Goal: Navigation & Orientation: Find specific page/section

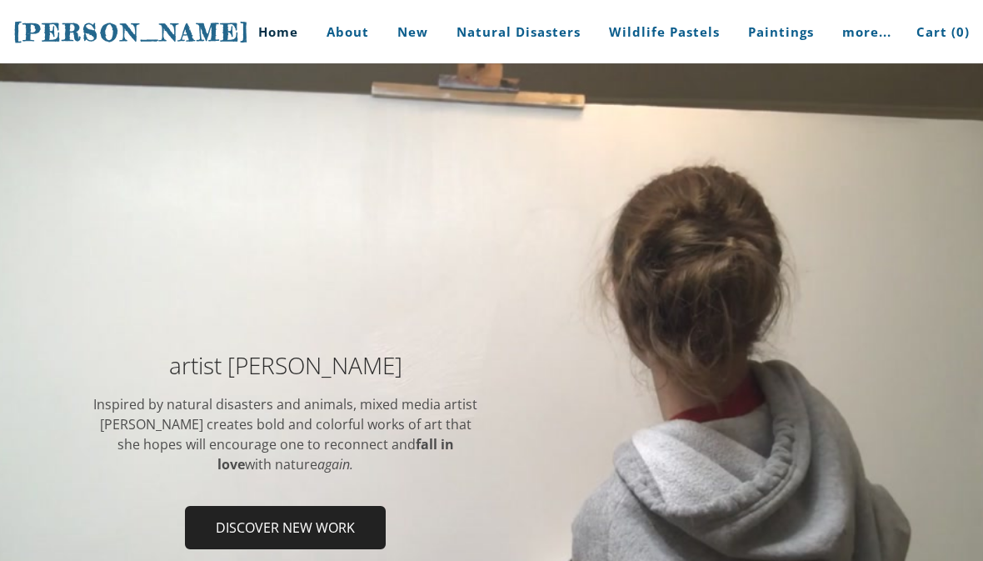
scroll to position [221, 0]
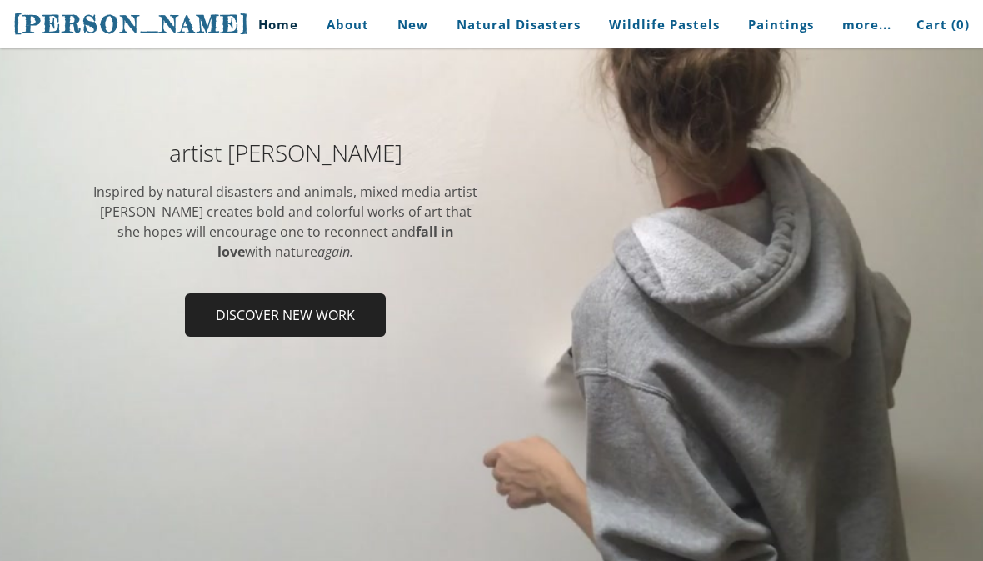
click at [243, 321] on span "Discover new work" at bounding box center [285, 315] width 197 height 40
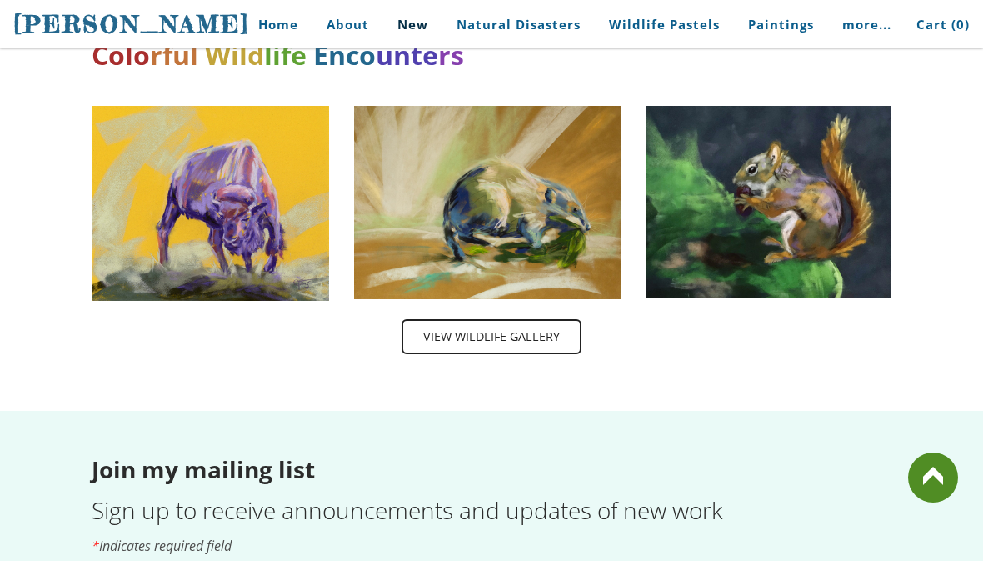
scroll to position [2629, 0]
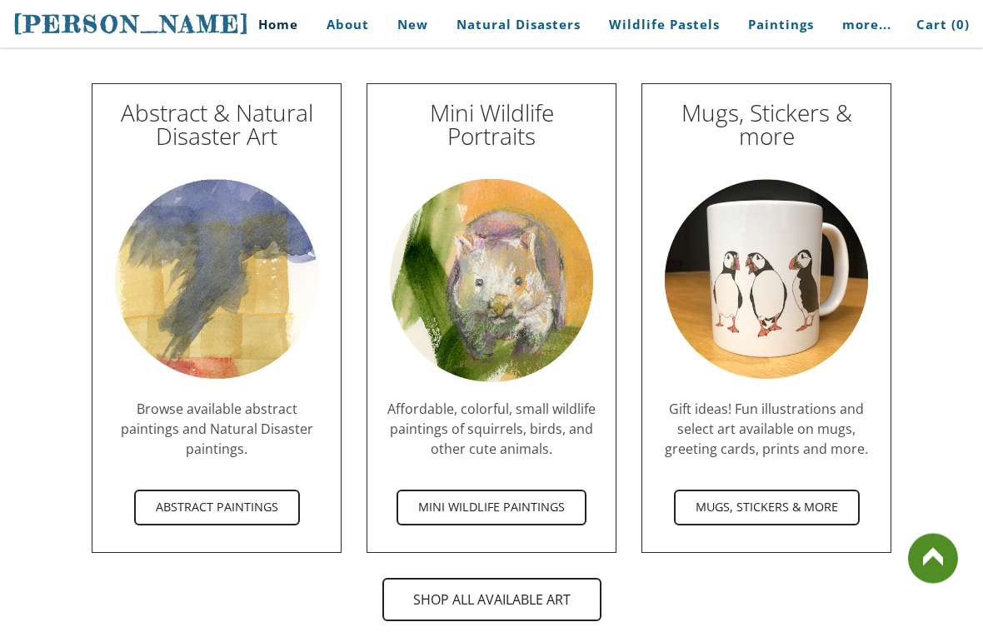
scroll to position [4852, 0]
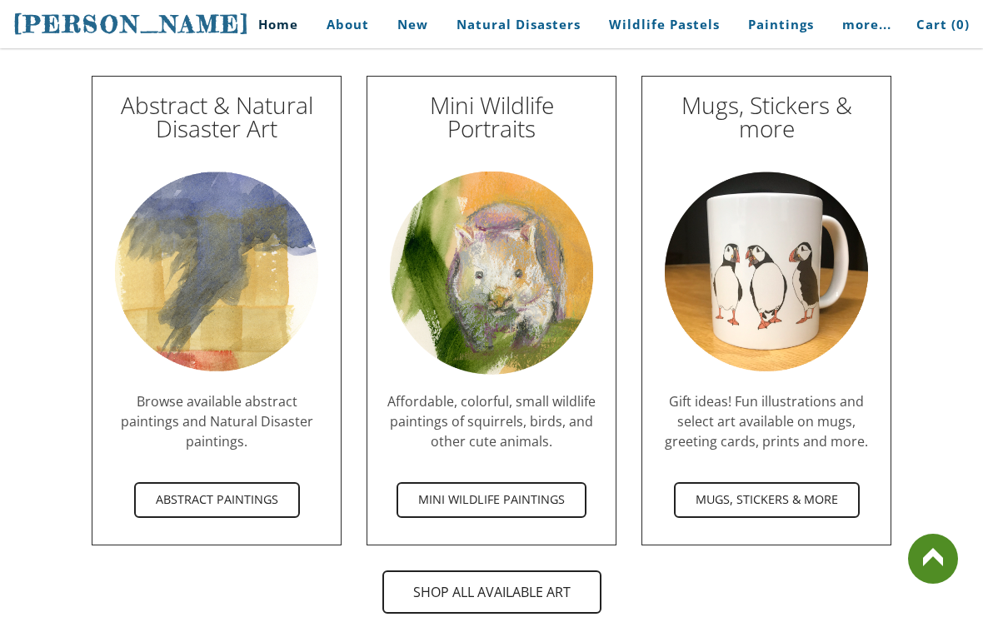
click at [252, 484] on span "Abstract Paintings" at bounding box center [217, 500] width 162 height 32
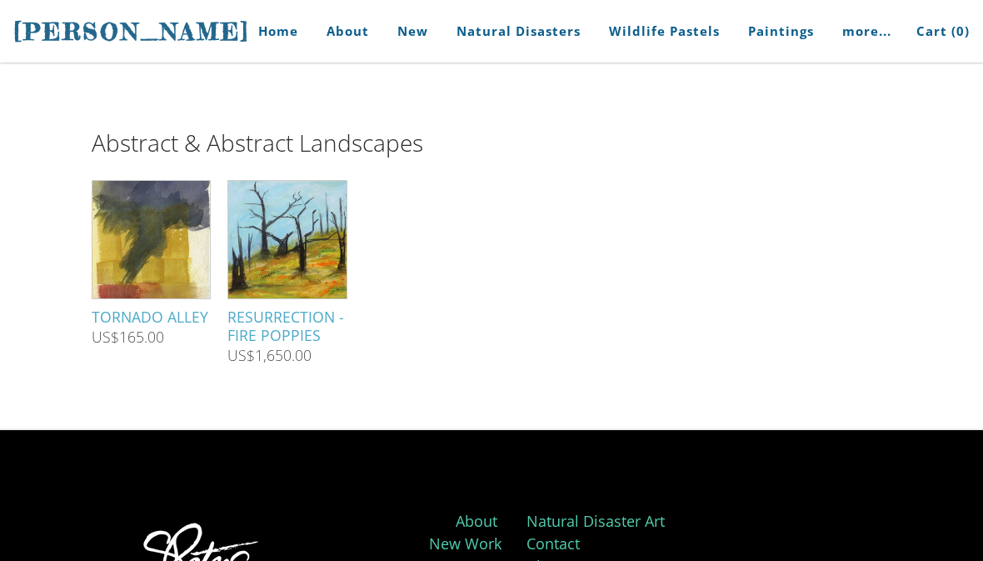
click at [267, 37] on link "Home" at bounding box center [271, 31] width 77 height 62
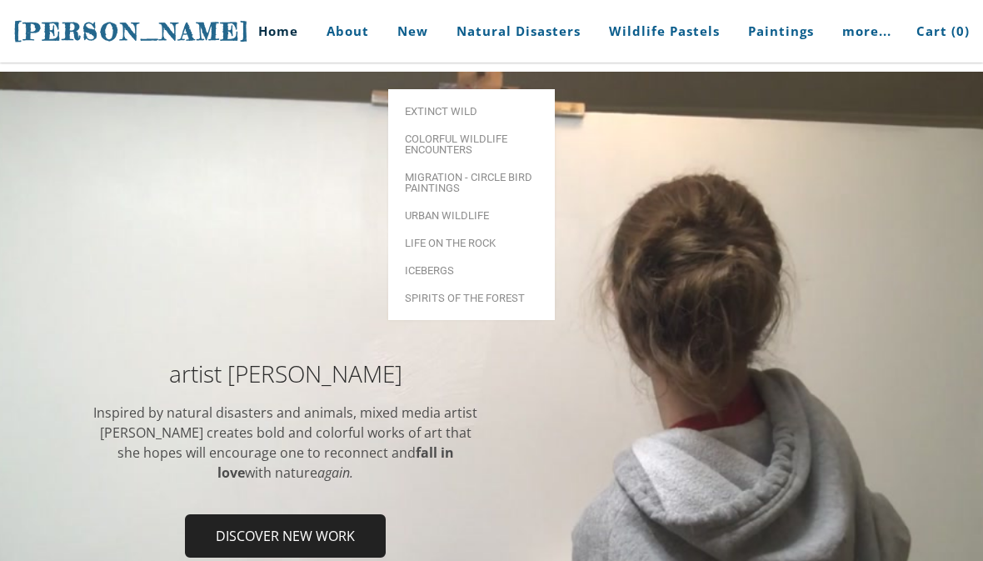
click at [462, 97] on link "Extinct Wild" at bounding box center [471, 110] width 167 height 27
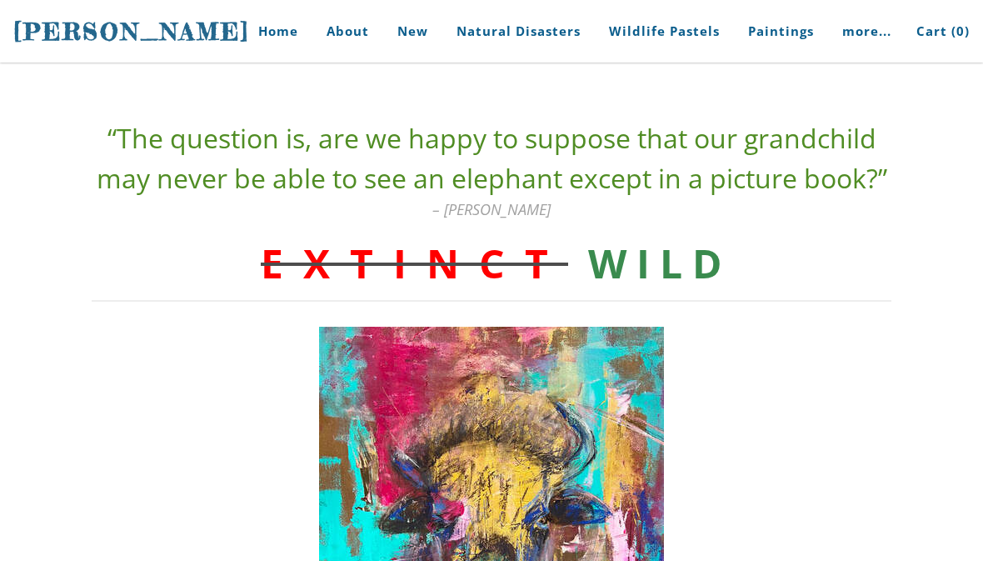
click at [310, 34] on link "Home" at bounding box center [271, 31] width 77 height 62
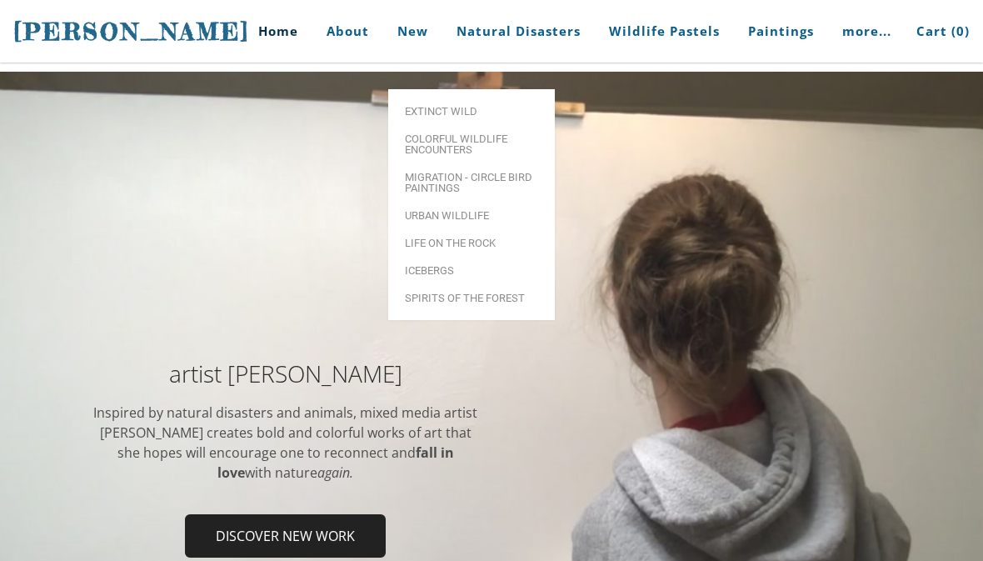
click at [434, 265] on span "Icebergs" at bounding box center [471, 270] width 133 height 11
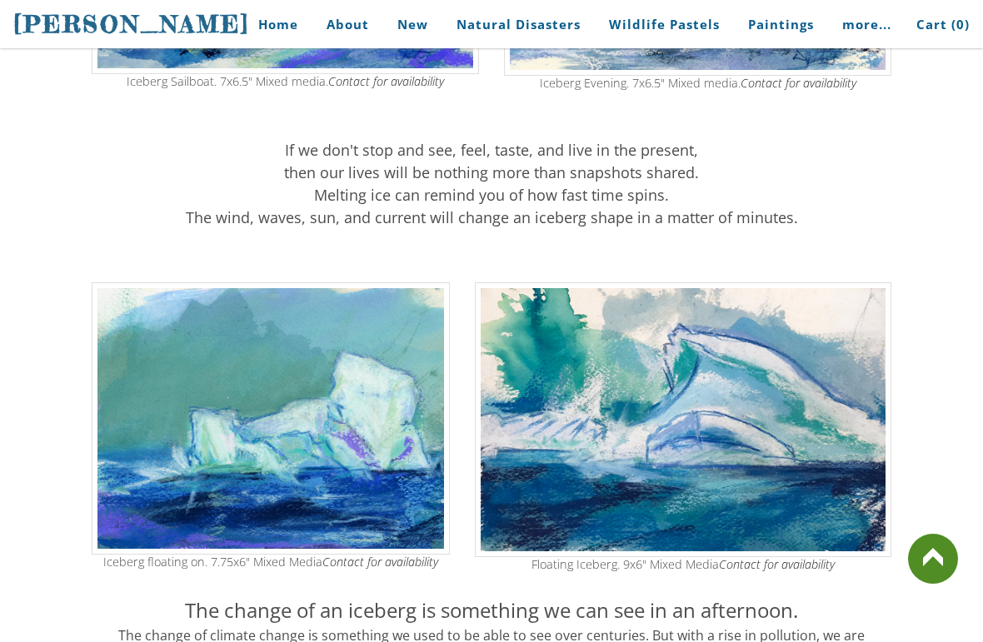
scroll to position [1391, 0]
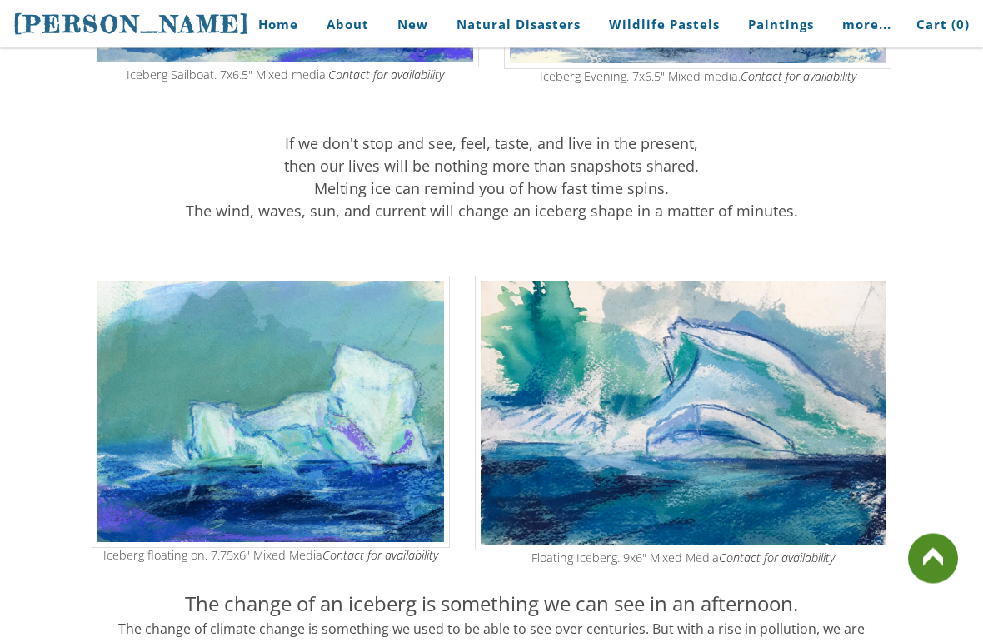
click at [761, 376] on img at bounding box center [683, 414] width 417 height 274
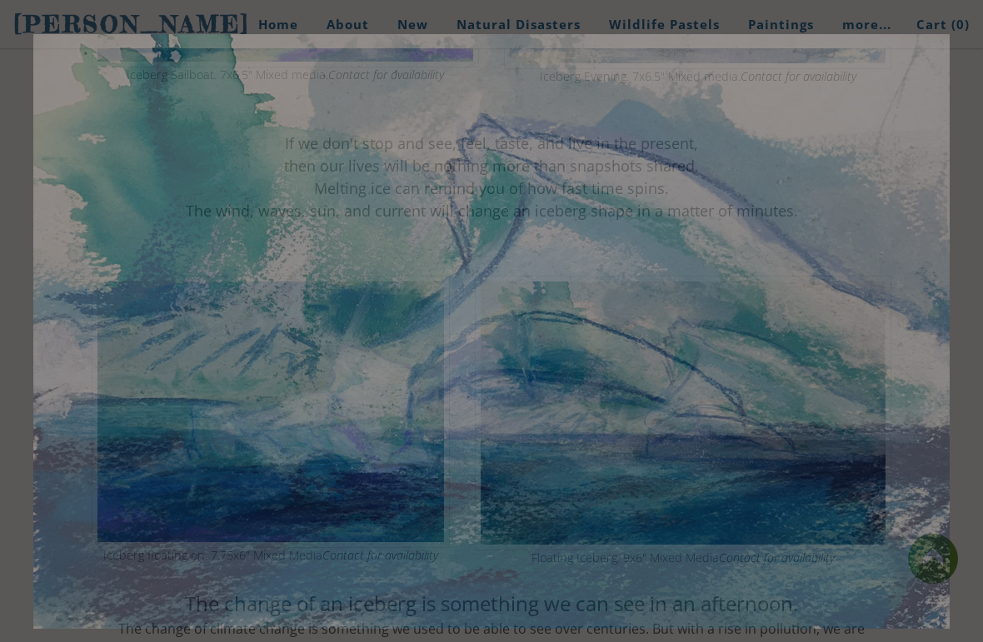
click at [767, 414] on img at bounding box center [491, 331] width 916 height 595
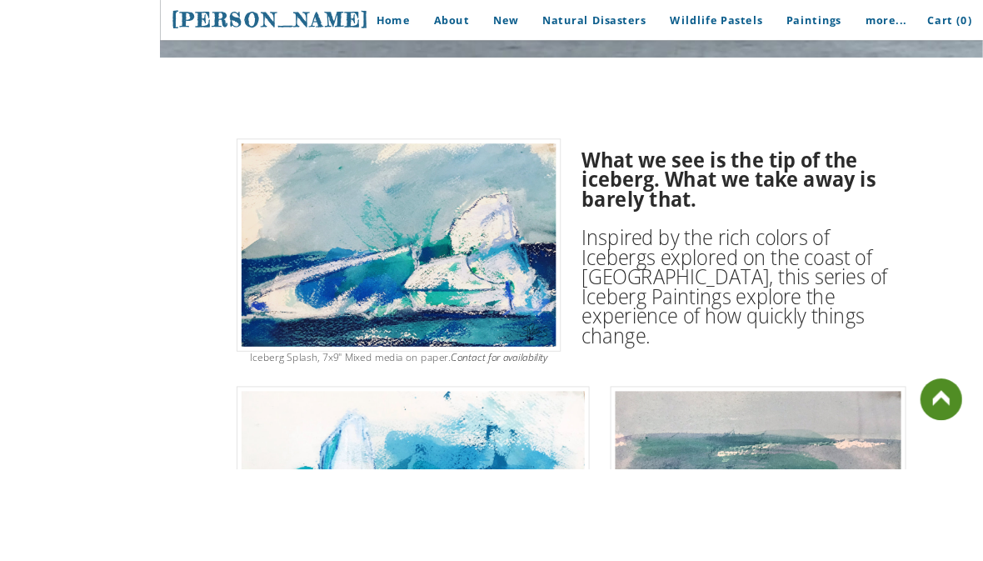
scroll to position [478, 0]
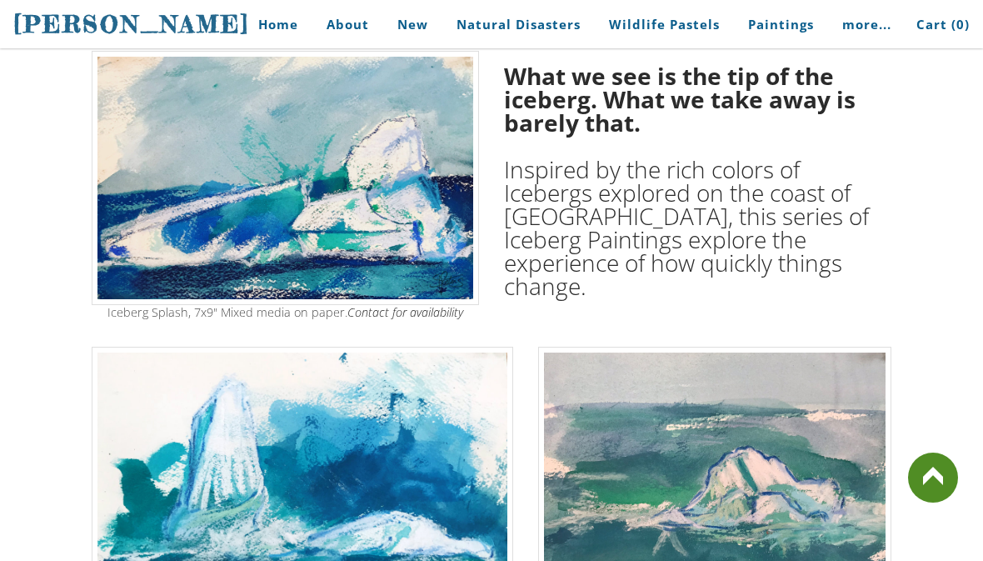
click at [291, 27] on link "Home" at bounding box center [271, 24] width 77 height 37
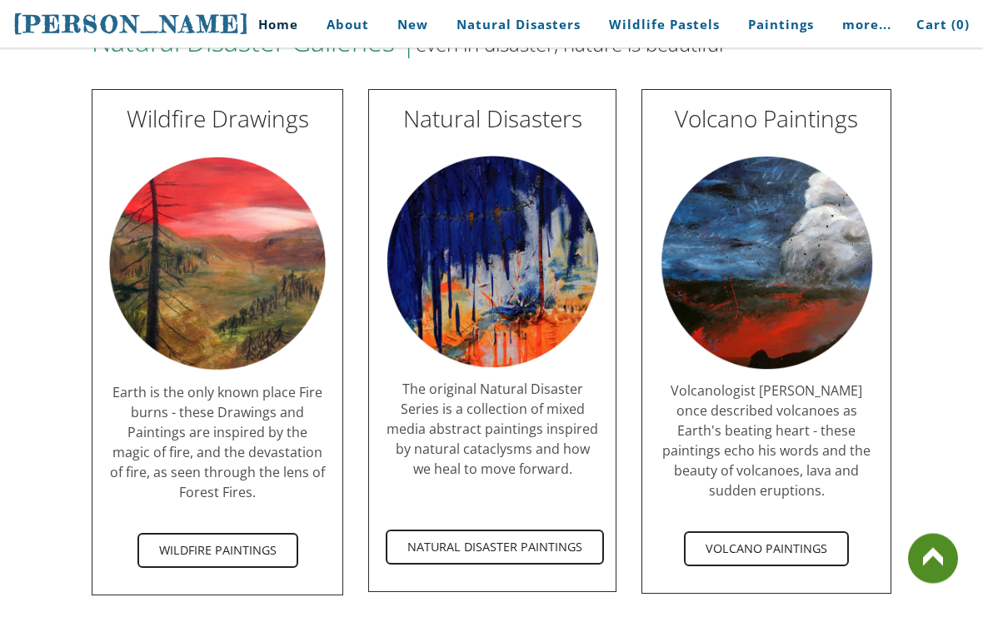
scroll to position [3001, 0]
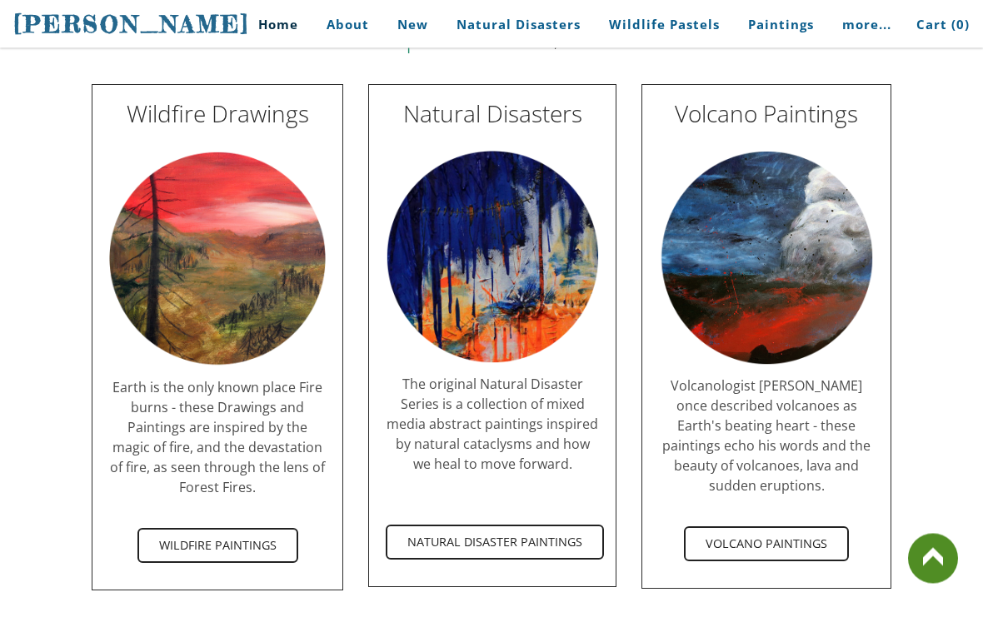
click at [742, 529] on span "Volcano Paintings" at bounding box center [767, 545] width 162 height 32
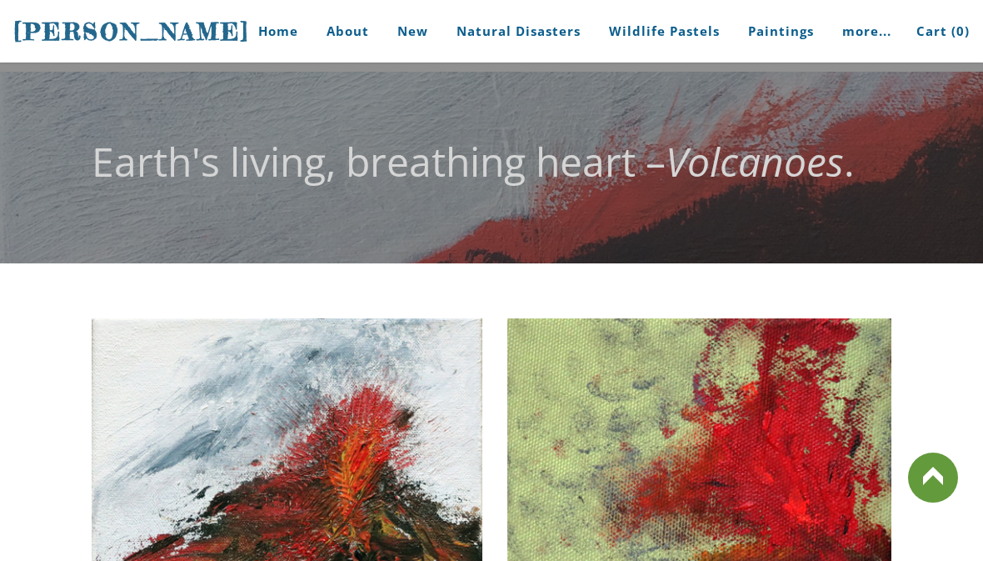
click at [286, 42] on link "Home" at bounding box center [271, 31] width 77 height 62
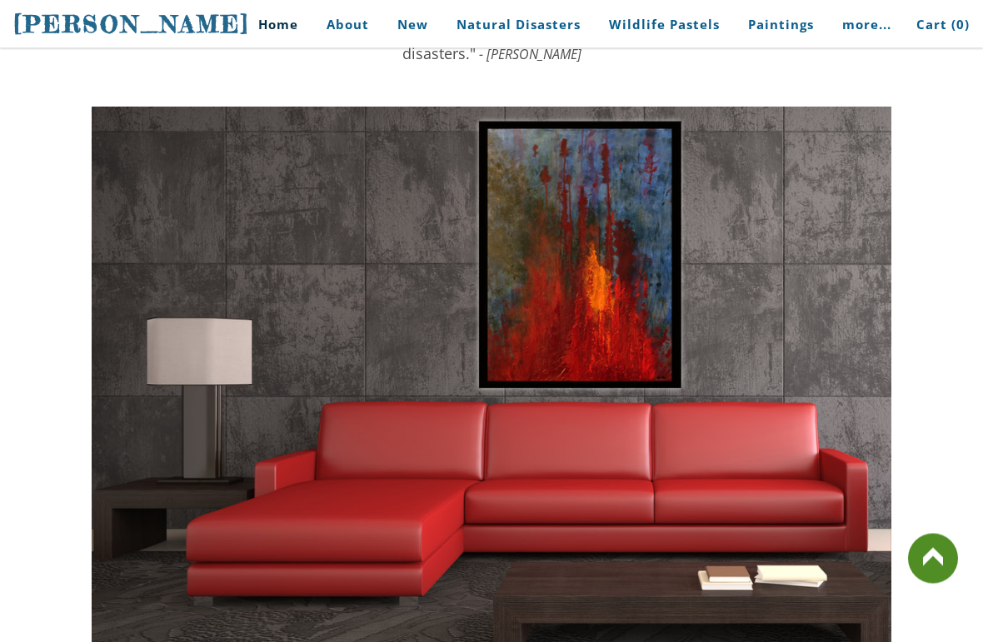
scroll to position [3666, 0]
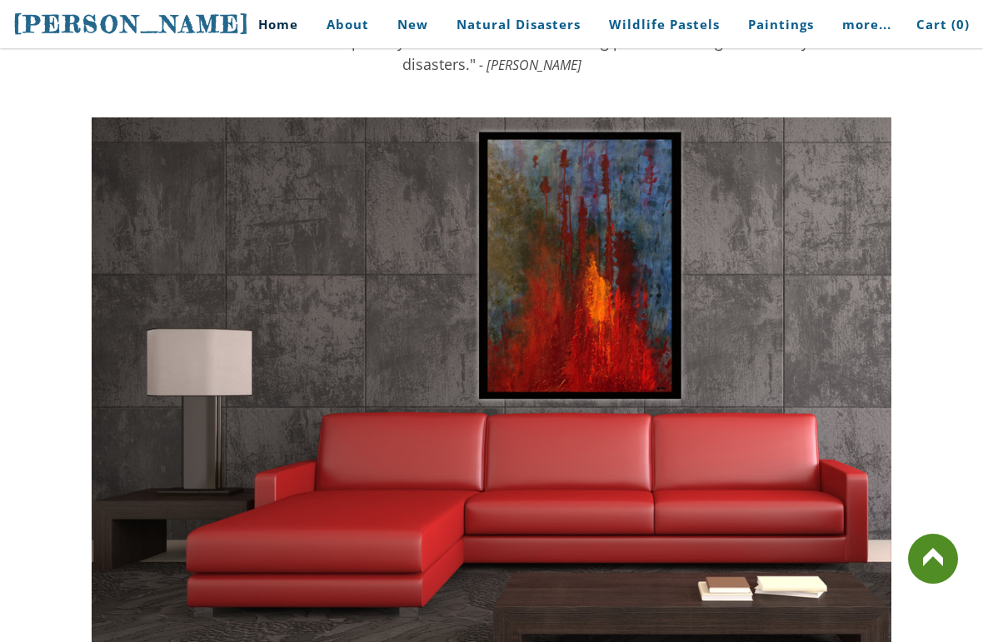
click at [606, 332] on img at bounding box center [492, 399] width 800 height 564
click at [574, 362] on img at bounding box center [492, 399] width 800 height 564
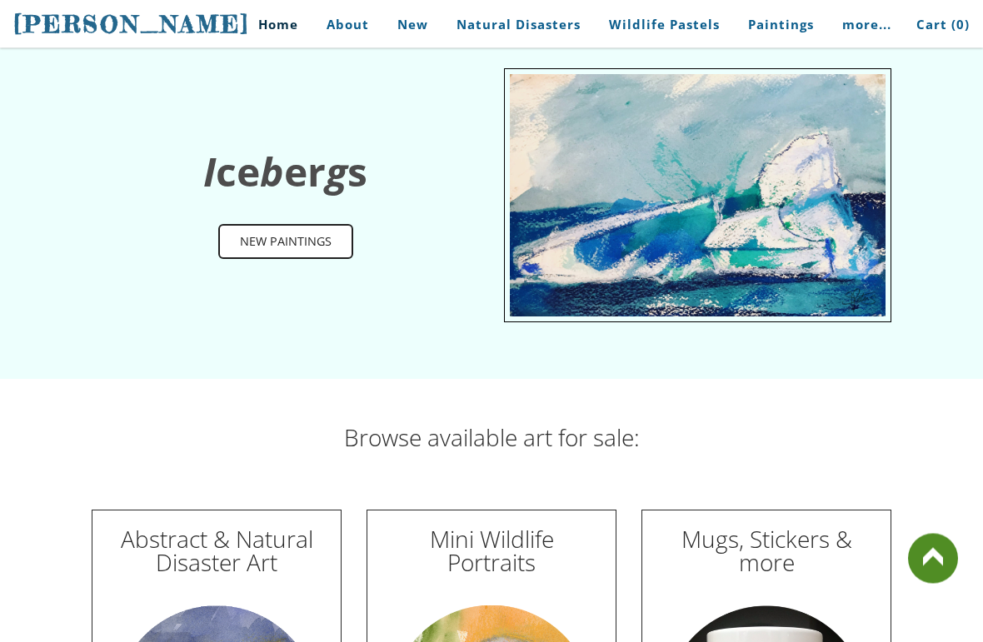
click at [908, 560] on link at bounding box center [933, 559] width 50 height 50
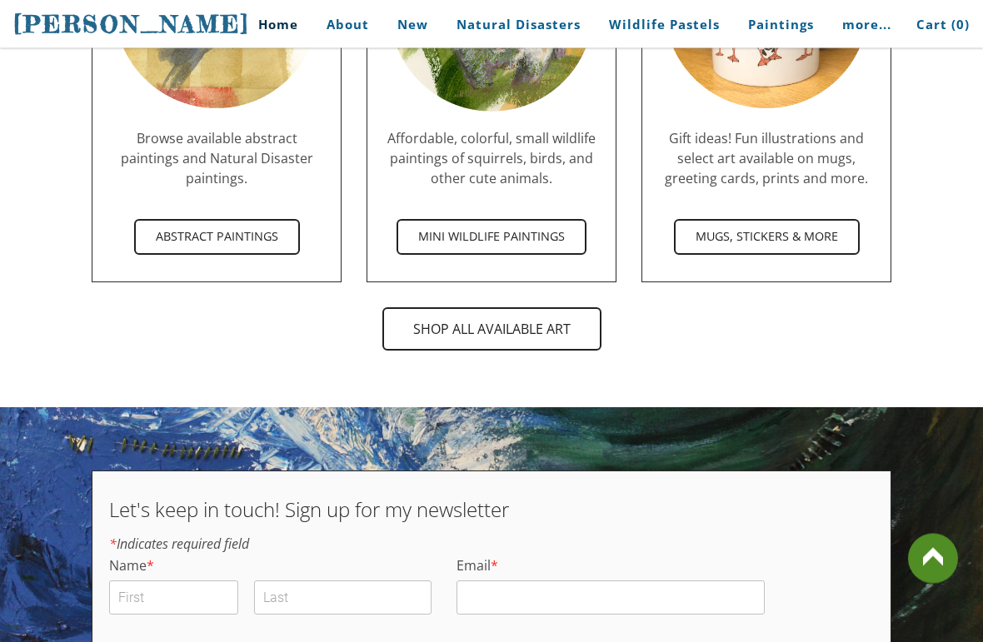
scroll to position [5592, 0]
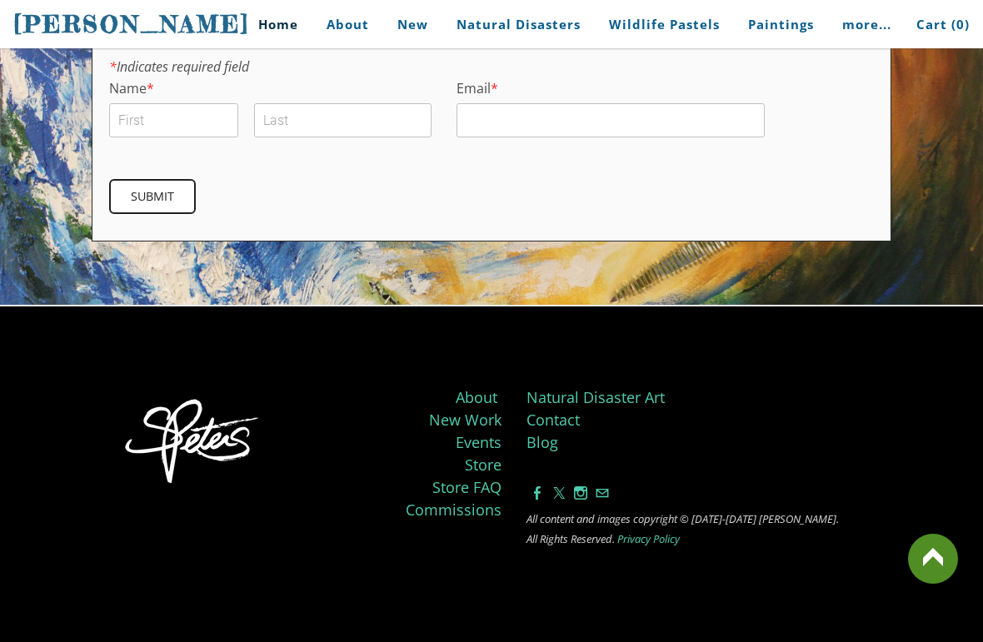
click at [941, 560] on link at bounding box center [933, 559] width 50 height 50
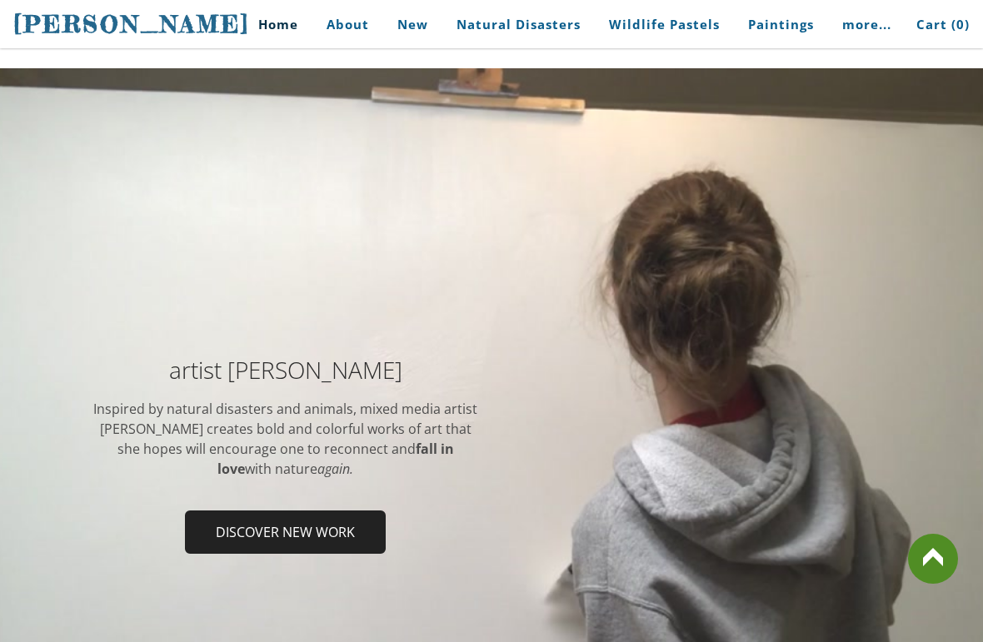
scroll to position [0, 0]
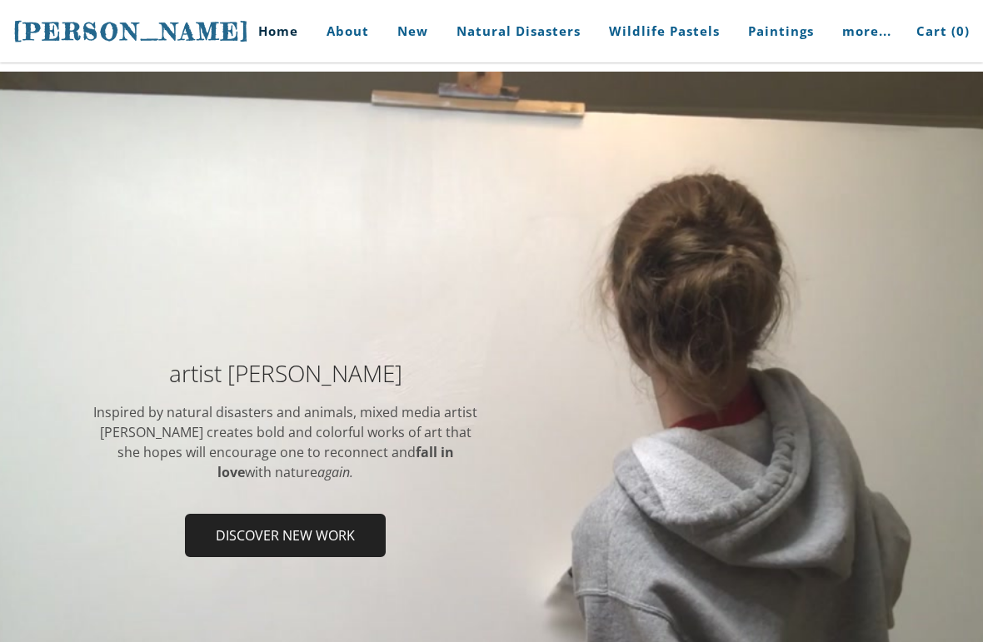
click at [938, 560] on div "artist Stephanie Peters Inspired by natural disasters and animals, mixed media …" at bounding box center [491, 464] width 983 height 298
click at [36, 560] on div "artist Stephanie Peters Inspired by natural disasters and animals, mixed media …" at bounding box center [491, 464] width 983 height 298
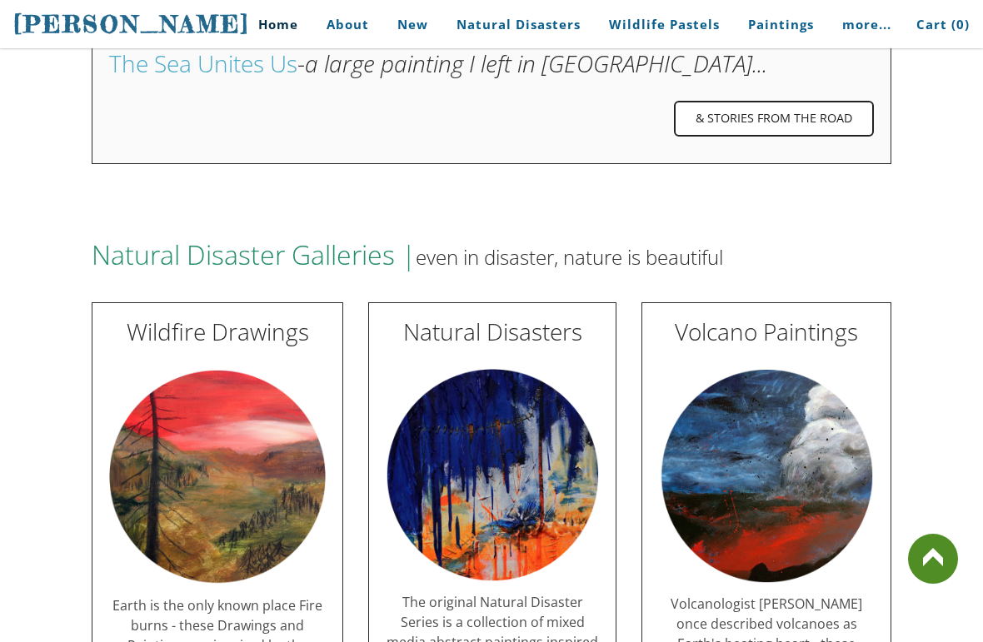
click at [931, 560] on link at bounding box center [933, 559] width 50 height 50
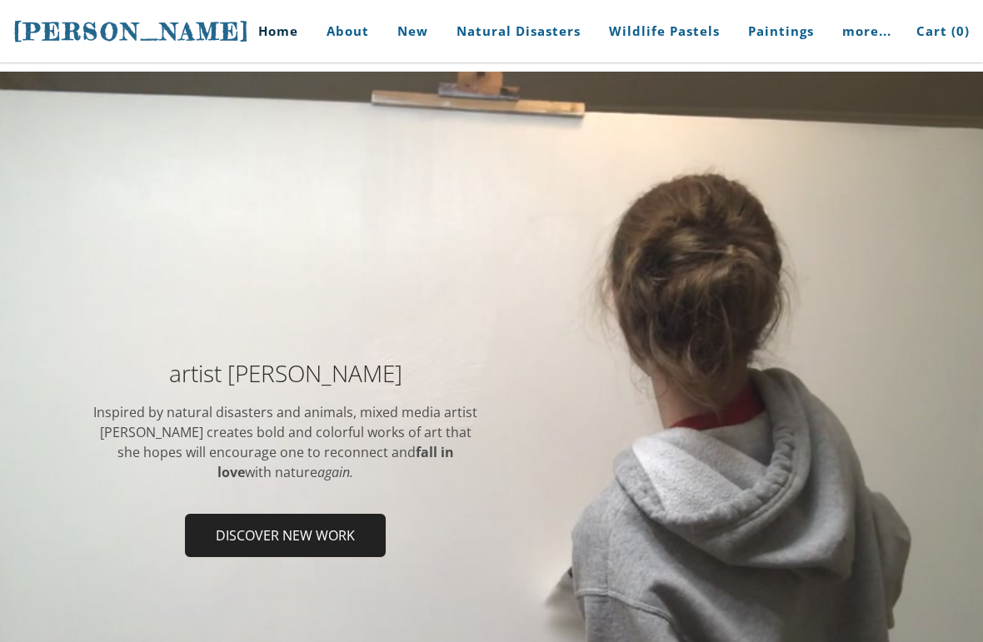
click at [215, 539] on span "Discover new work" at bounding box center [285, 536] width 197 height 40
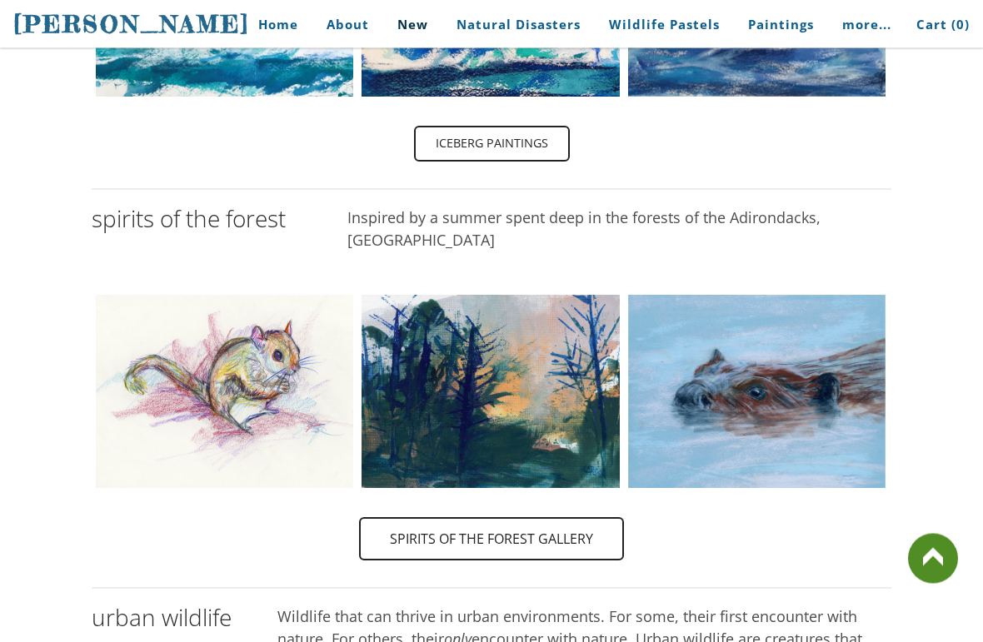
scroll to position [713, 0]
click at [527, 519] on span "Spirits of the Forest Gallery" at bounding box center [492, 539] width 262 height 40
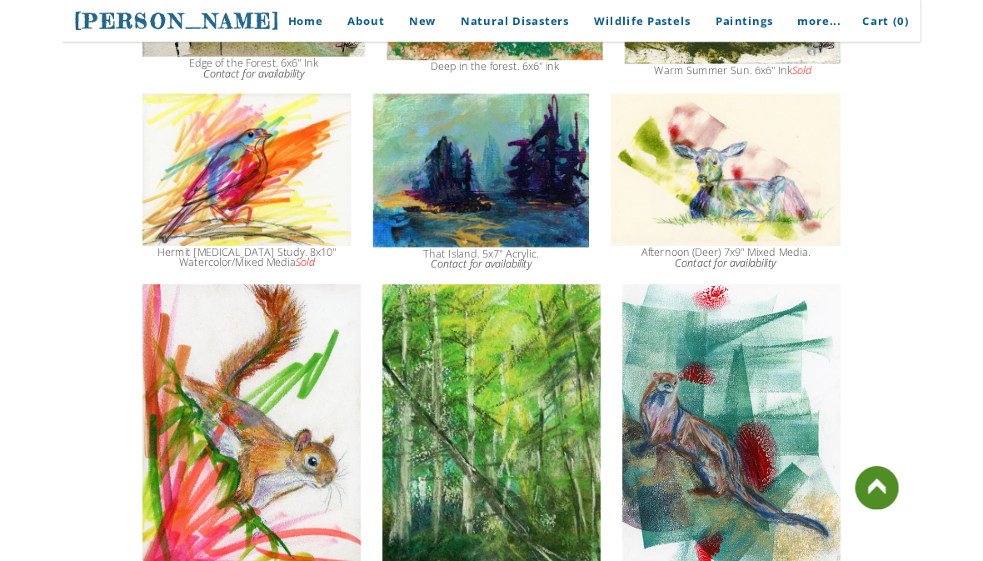
scroll to position [1823, 0]
